Goal: Task Accomplishment & Management: Manage account settings

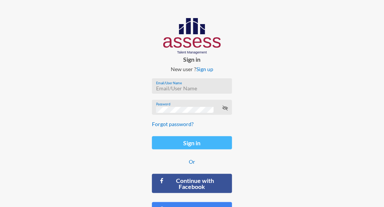
type input "ranaesmat"
click at [214, 139] on button "Sign in" at bounding box center [192, 142] width 80 height 13
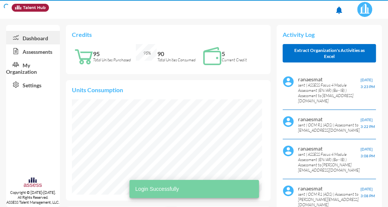
scroll to position [41, 83]
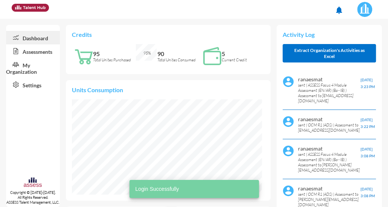
click at [34, 51] on link "Assessments" at bounding box center [33, 51] width 54 height 14
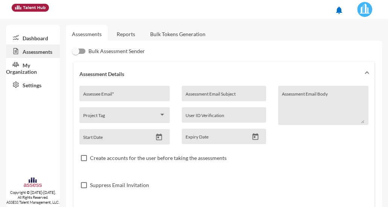
click at [121, 31] on link "Reports" at bounding box center [126, 34] width 30 height 18
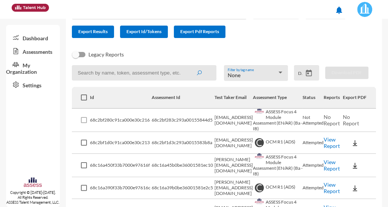
scroll to position [62, 0]
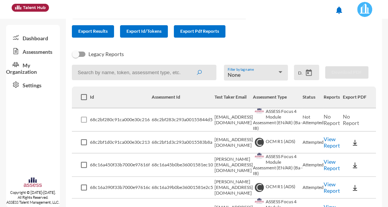
click at [339, 148] on link "View Report" at bounding box center [331, 142] width 16 height 13
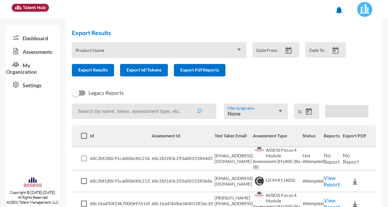
scroll to position [0, 0]
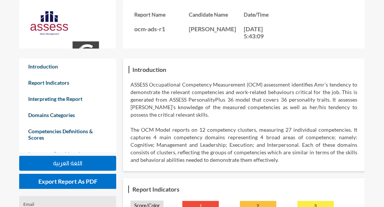
scroll to position [413, 0]
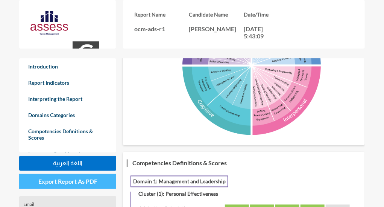
click at [97, 177] on button "Export Report As PDF" at bounding box center [67, 181] width 97 height 15
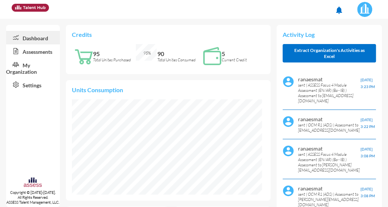
scroll to position [95, 190]
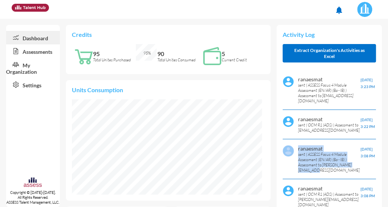
drag, startPoint x: 294, startPoint y: 169, endPoint x: 341, endPoint y: 173, distance: 46.8
click at [341, 173] on div "ranaesmat sent ( ASSESS Focus 4 Module Assessment (EN/AR) (Ba - IB) ) Assessmen…" at bounding box center [328, 159] width 93 height 40
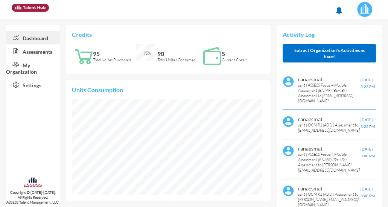
click at [300, 179] on div "ranaesmat sent ( OCM R1 (ADS) ) Assessment to mohamed.abdelrashed@outlook.com 9…" at bounding box center [328, 196] width 93 height 35
drag, startPoint x: 295, startPoint y: 169, endPoint x: 347, endPoint y: 168, distance: 51.9
click at [347, 168] on p "sent ( ASSESS Focus 4 Module Assessment (EN/AR) (Ba - IB) ) Assessment to moham…" at bounding box center [329, 161] width 62 height 21
copy p "mohamed.abdelrashed@outlook"
click at [45, 53] on link "Assessments" at bounding box center [33, 51] width 54 height 14
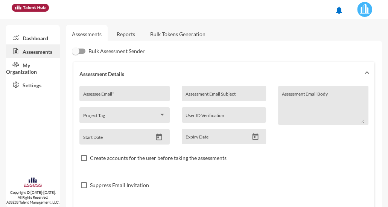
click at [130, 38] on link "Reports" at bounding box center [126, 34] width 30 height 18
